Goal: Check status: Check status

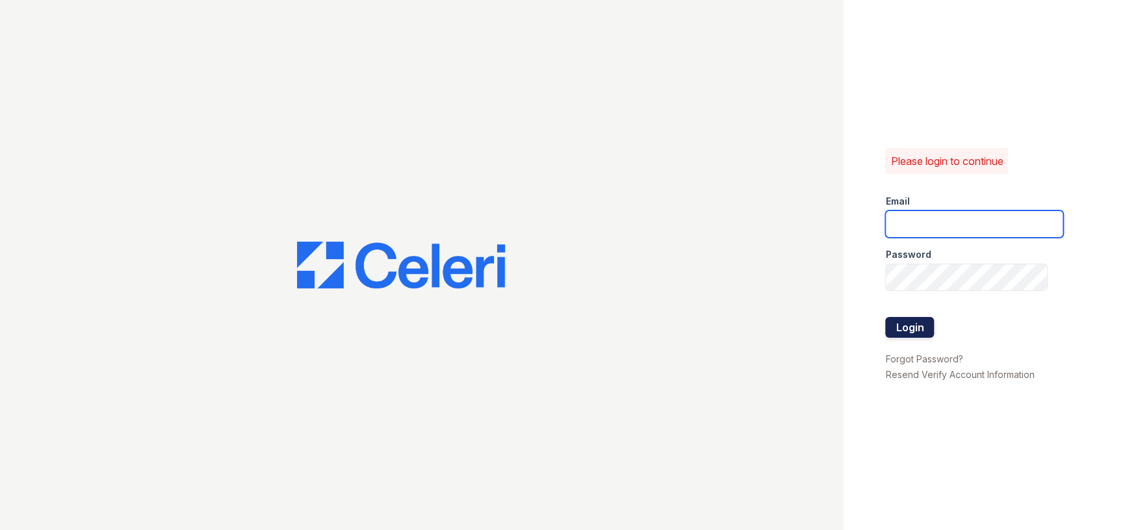
type input "parkwb@greystar.com"
click at [910, 324] on button "Login" at bounding box center [909, 327] width 49 height 21
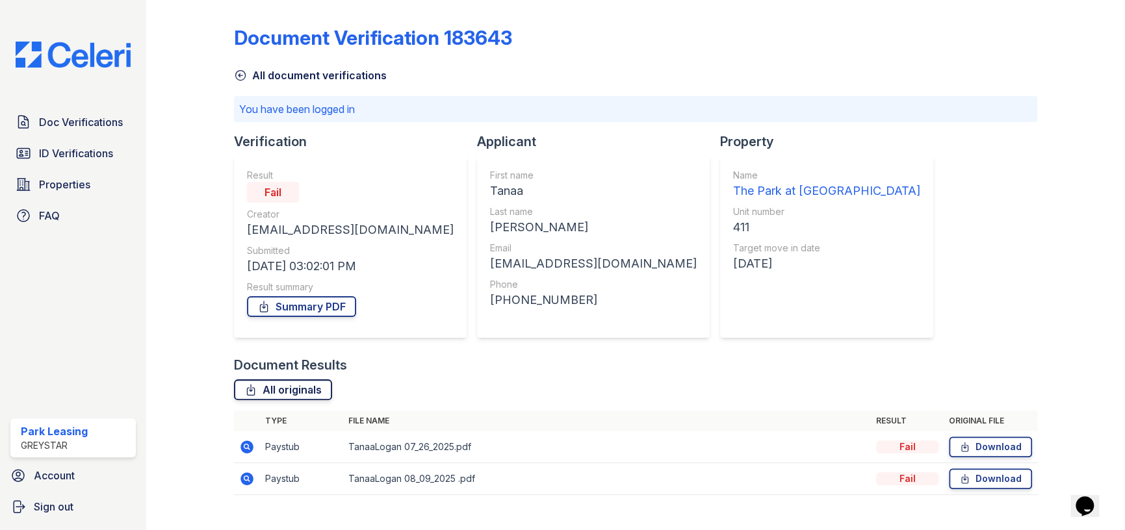
click at [282, 380] on link "All originals" at bounding box center [283, 390] width 98 height 21
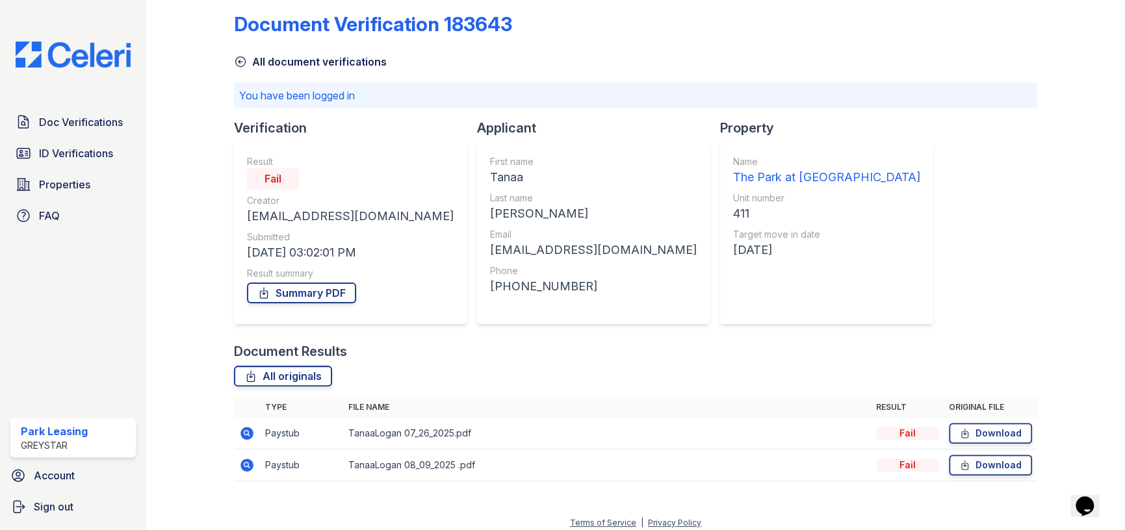
scroll to position [21, 0]
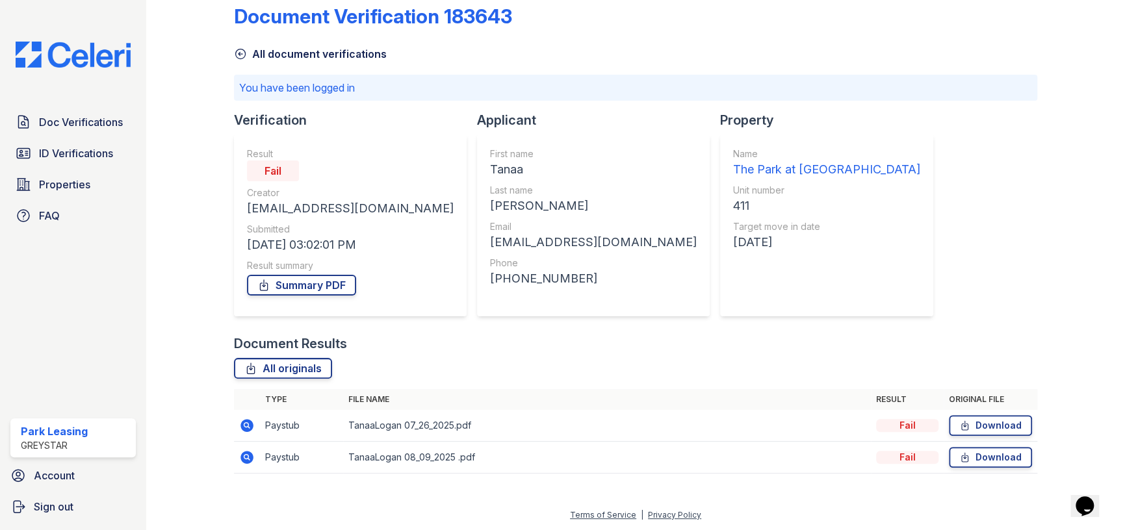
click at [902, 424] on div "Fail" at bounding box center [907, 425] width 62 height 13
click at [298, 272] on div "Summary PDF" at bounding box center [350, 285] width 207 height 26
click at [249, 426] on icon at bounding box center [247, 425] width 13 height 13
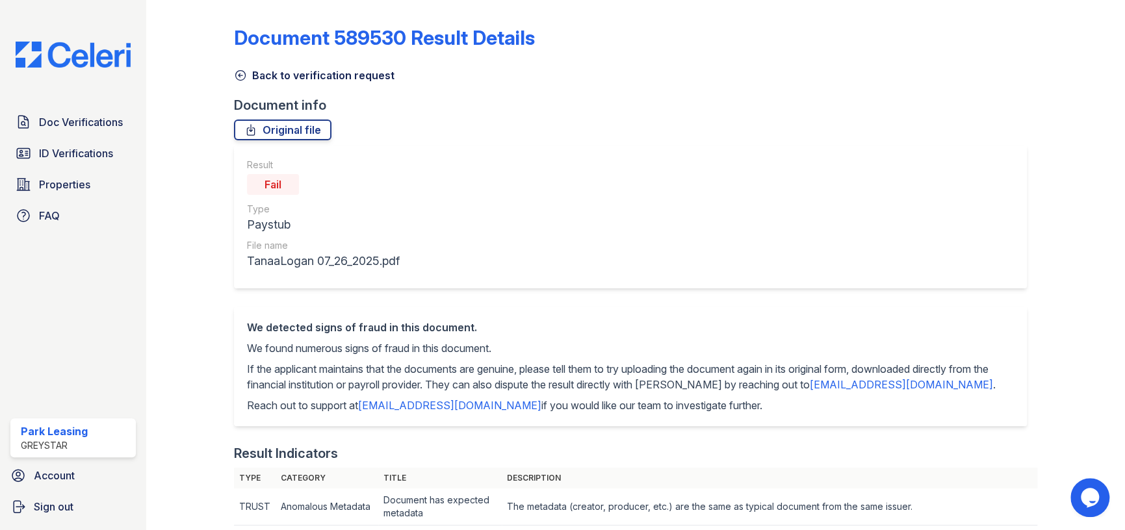
click at [243, 73] on icon at bounding box center [240, 75] width 13 height 13
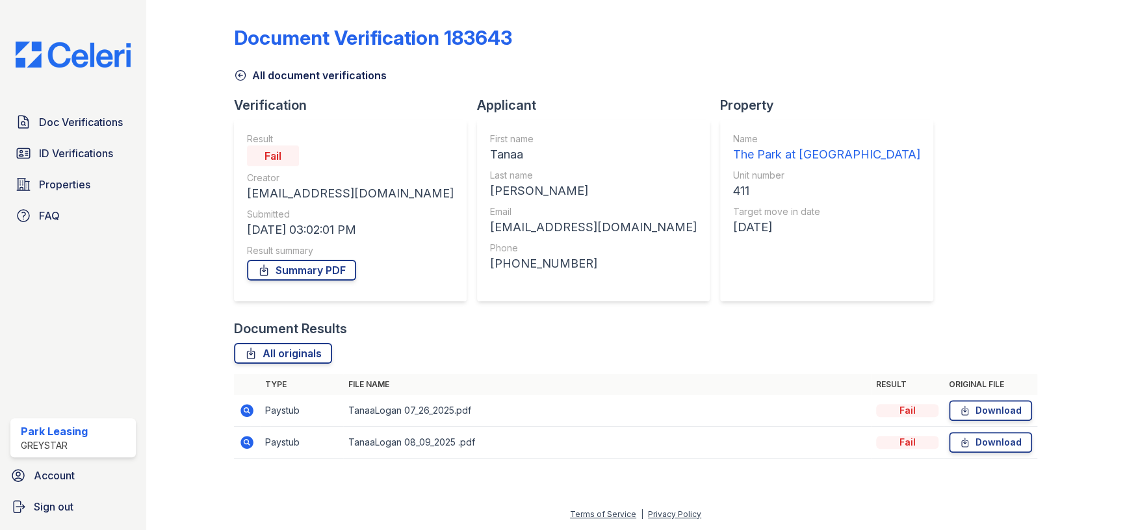
click at [242, 411] on icon at bounding box center [247, 410] width 13 height 13
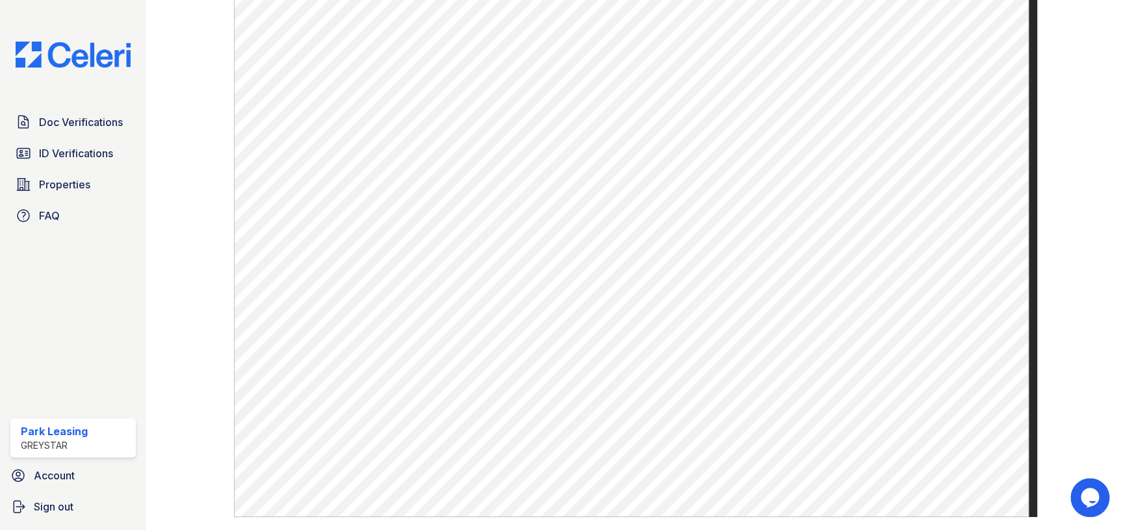
scroll to position [777, 0]
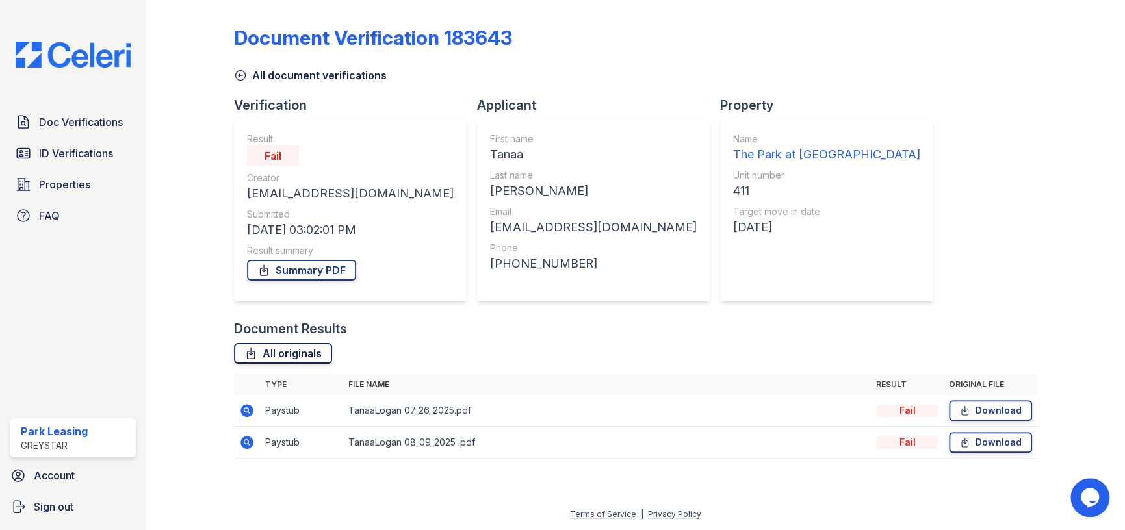
click at [263, 352] on link "All originals" at bounding box center [283, 353] width 98 height 21
click at [247, 411] on icon at bounding box center [245, 409] width 3 height 3
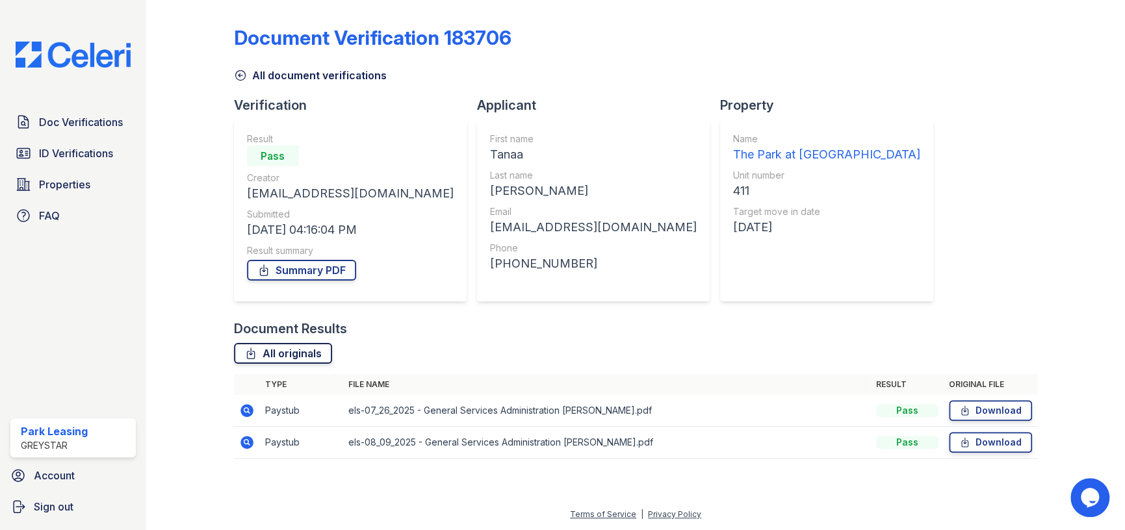
click at [274, 349] on link "All originals" at bounding box center [283, 353] width 98 height 21
